Goal: Complete application form

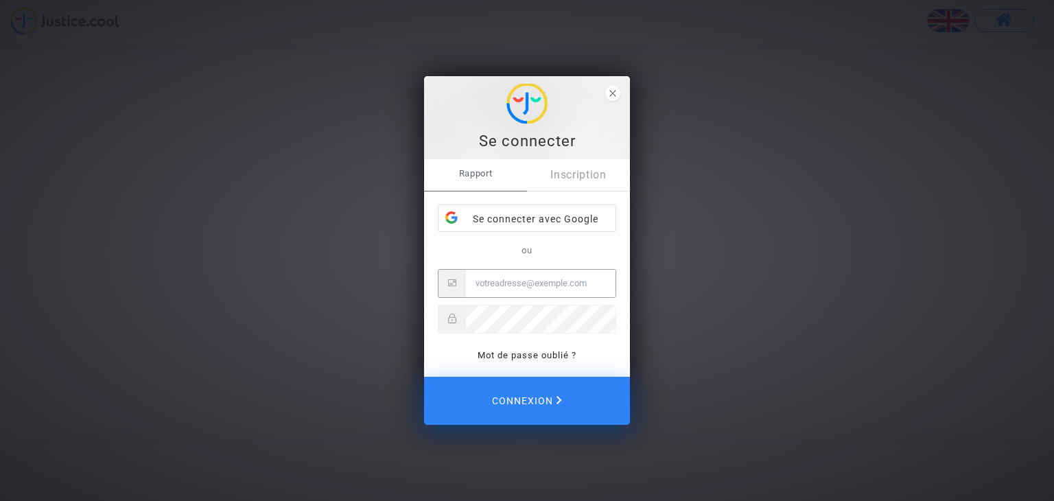
click at [524, 281] on input "E-mail" at bounding box center [541, 283] width 150 height 27
click at [519, 218] on font "Se connecter avec Google" at bounding box center [536, 218] width 126 height 11
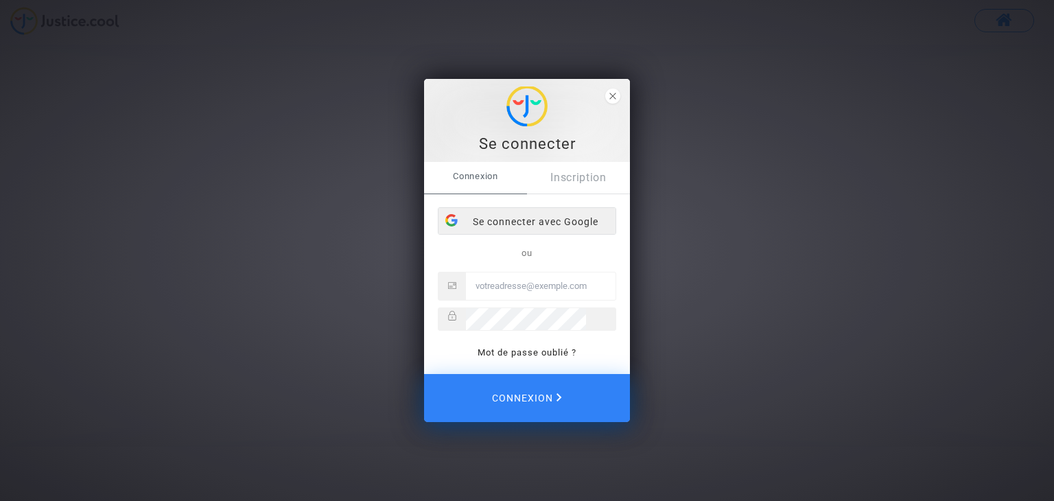
click at [550, 213] on div "Se connecter avec Google" at bounding box center [526, 221] width 177 height 27
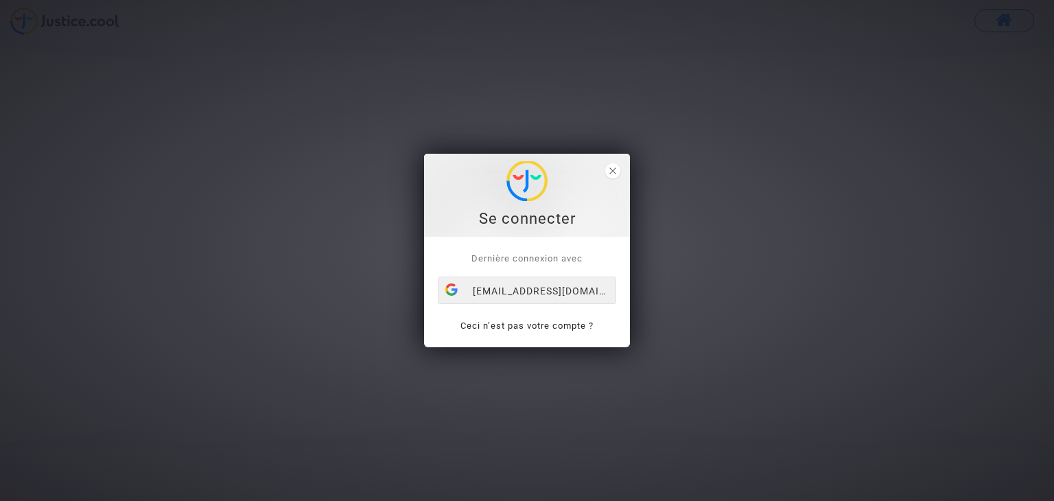
click at [552, 285] on div "lhajbaba44@gmail.com" at bounding box center [526, 290] width 177 height 27
click at [611, 178] on div "Se connecter" at bounding box center [527, 195] width 191 height 68
click at [611, 177] on div "Se connecter" at bounding box center [527, 195] width 191 height 68
click at [613, 170] on icon "close" at bounding box center [612, 170] width 7 height 7
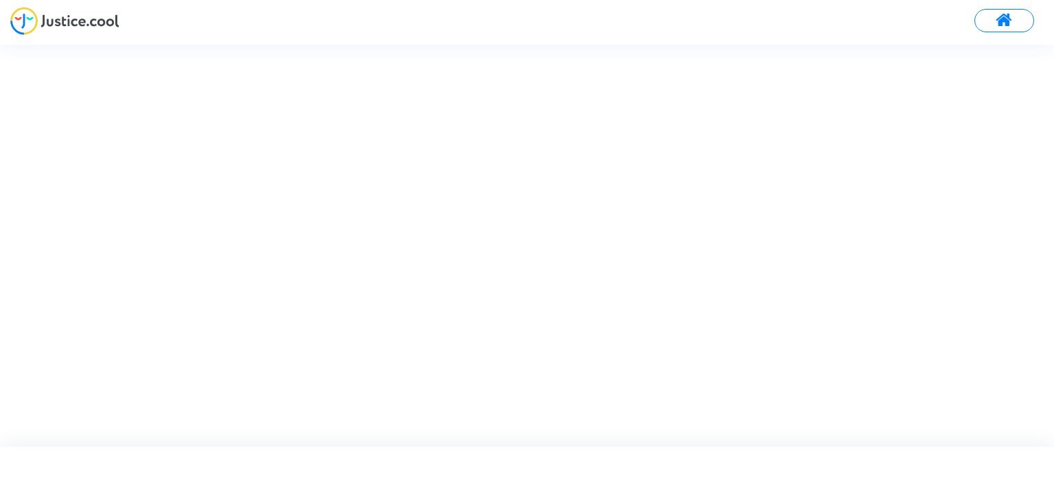
click at [466, 161] on div at bounding box center [539, 245] width 1078 height 401
click at [80, 25] on img at bounding box center [64, 21] width 109 height 28
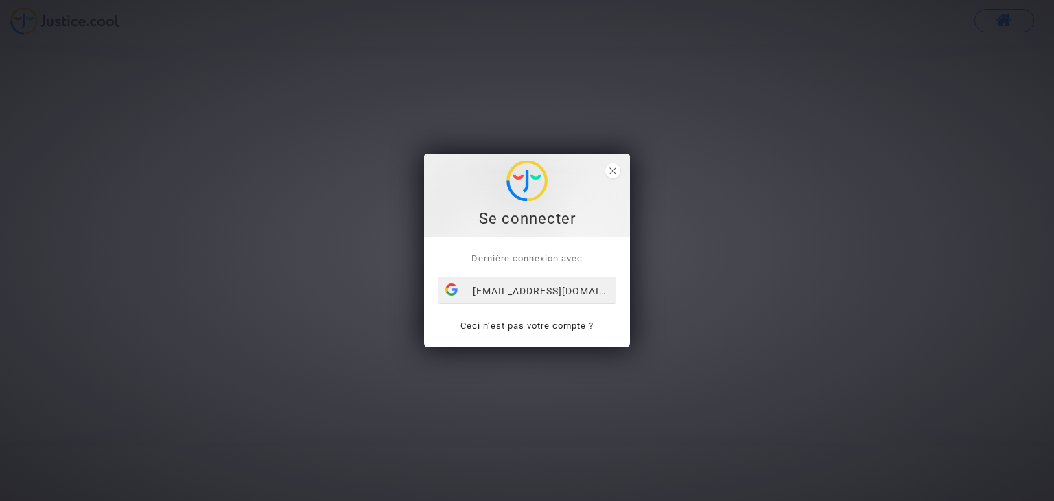
click at [508, 295] on div "[EMAIL_ADDRESS][DOMAIN_NAME]" at bounding box center [526, 290] width 177 height 27
click at [516, 322] on link "Ceci n’est pas votre compte ?" at bounding box center [526, 325] width 133 height 10
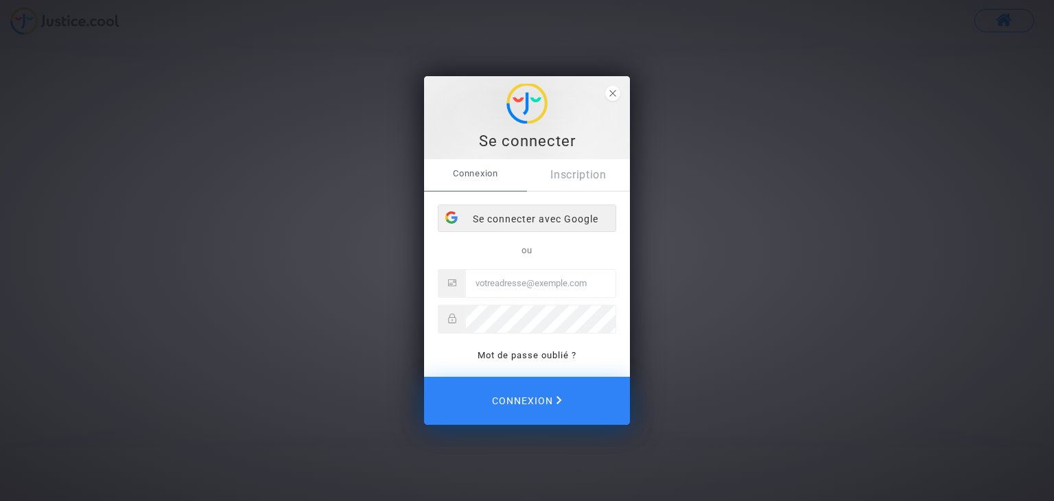
click at [552, 216] on div "Se connecter avec Google" at bounding box center [526, 218] width 177 height 27
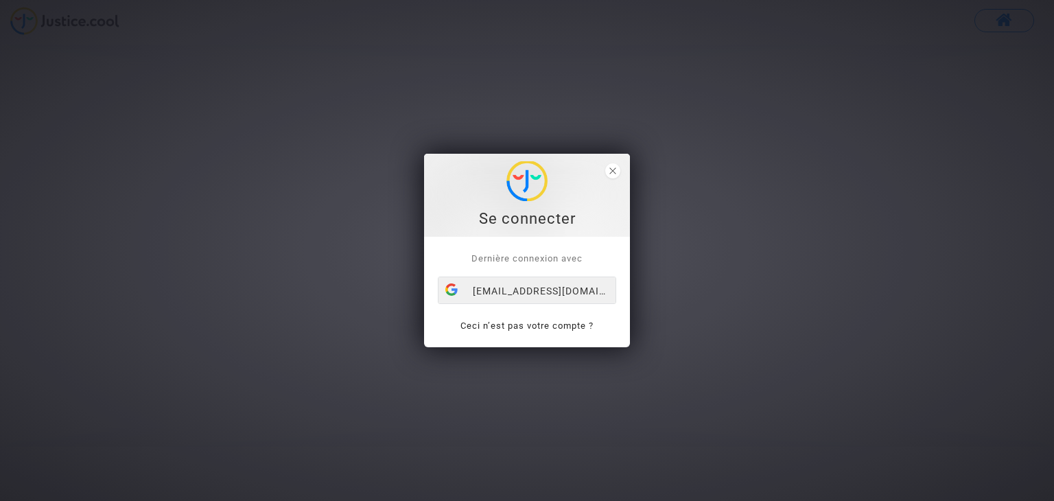
click at [530, 293] on div "[EMAIL_ADDRESS][DOMAIN_NAME]" at bounding box center [526, 290] width 177 height 27
click at [614, 176] on span "close" at bounding box center [612, 170] width 15 height 15
